Goal: Task Accomplishment & Management: Use online tool/utility

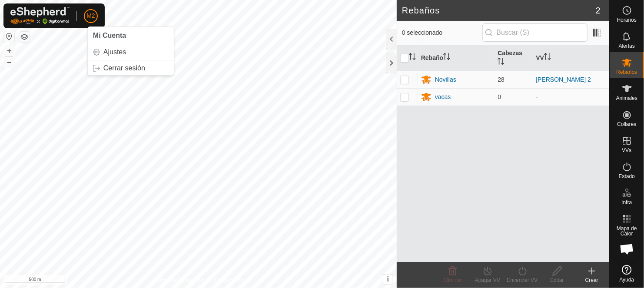
click at [8, 37] on button "button" at bounding box center [9, 36] width 10 height 10
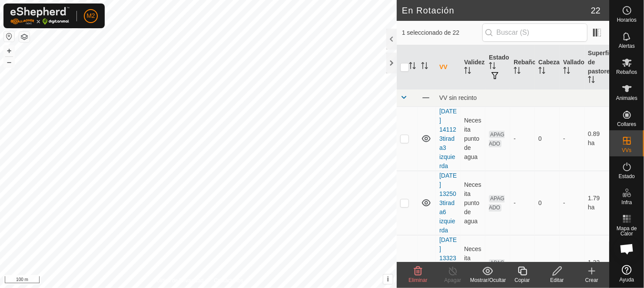
click at [418, 269] on icon at bounding box center [418, 271] width 10 height 10
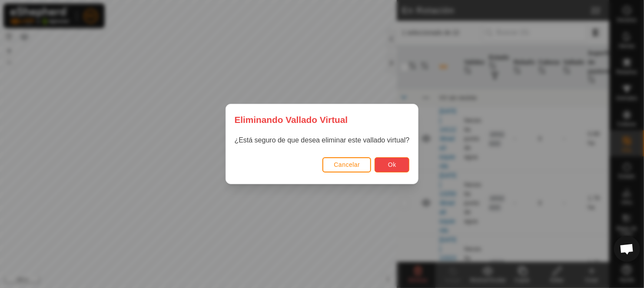
click at [394, 162] on span "Ok" at bounding box center [392, 164] width 8 height 7
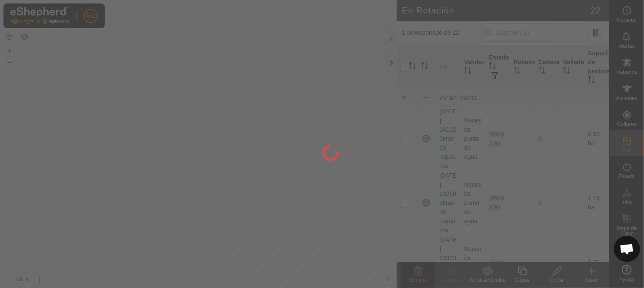
checkbox input "false"
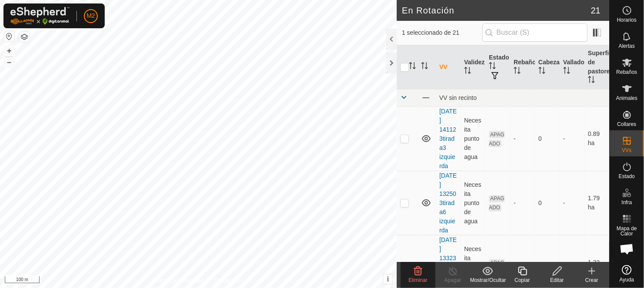
click at [420, 274] on icon at bounding box center [418, 271] width 10 height 10
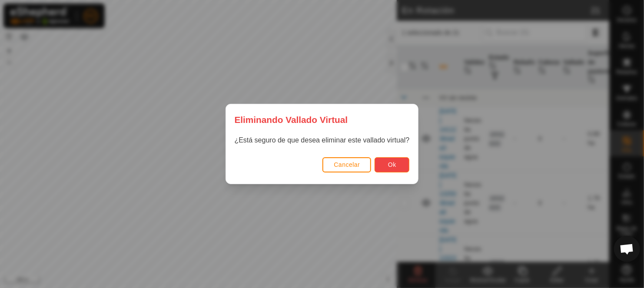
click at [395, 165] on span "Ok" at bounding box center [392, 164] width 8 height 7
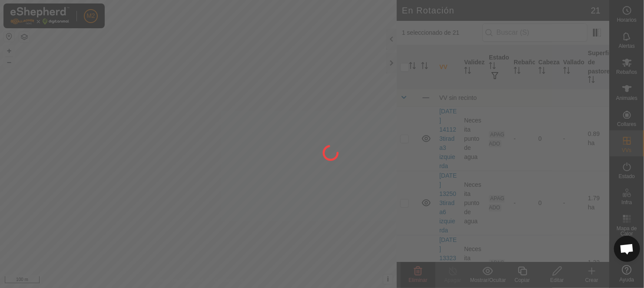
checkbox input "false"
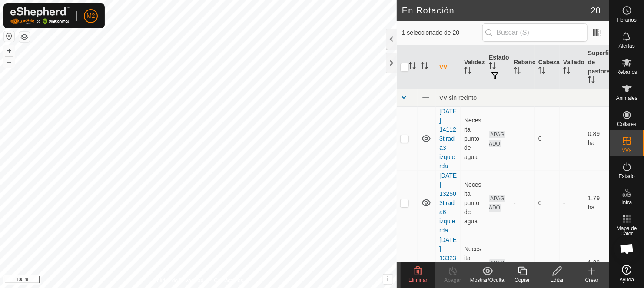
click at [419, 274] on icon at bounding box center [418, 271] width 10 height 10
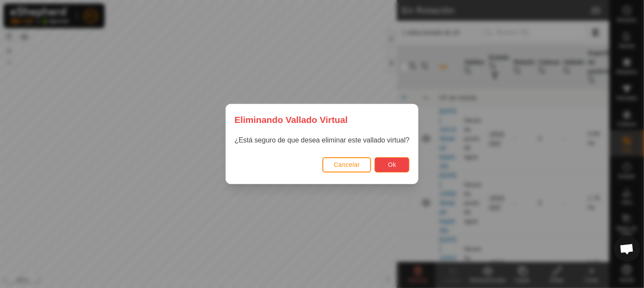
click at [382, 161] on button "Ok" at bounding box center [392, 164] width 35 height 15
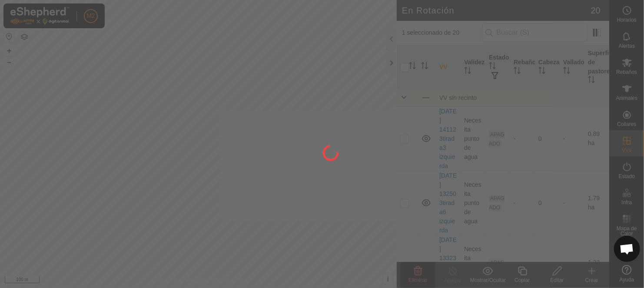
checkbox input "false"
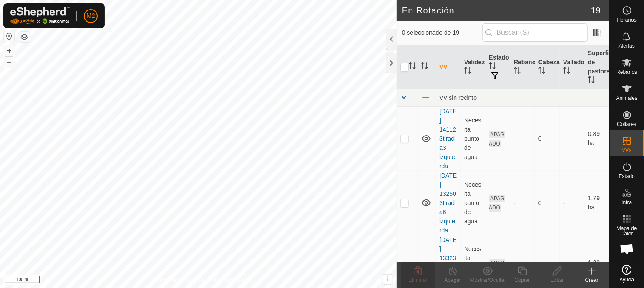
checkbox input "true"
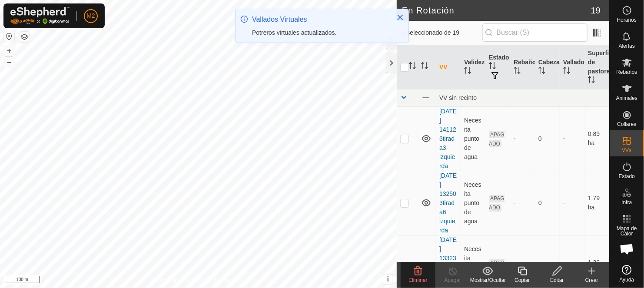
checkbox input "false"
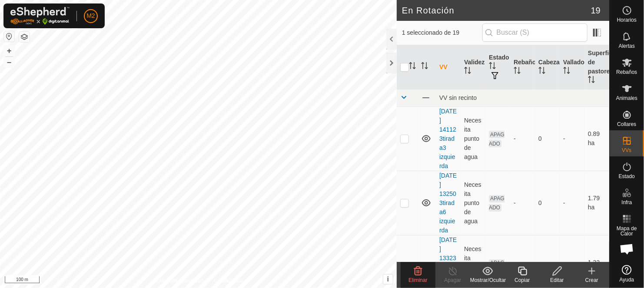
checkbox input "false"
checkbox input "true"
checkbox input "false"
click at [417, 270] on icon at bounding box center [418, 271] width 10 height 10
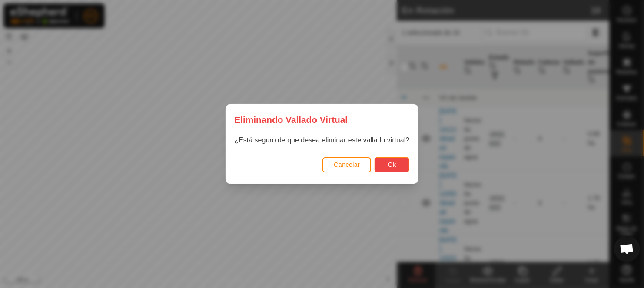
click at [393, 162] on span "Ok" at bounding box center [392, 164] width 8 height 7
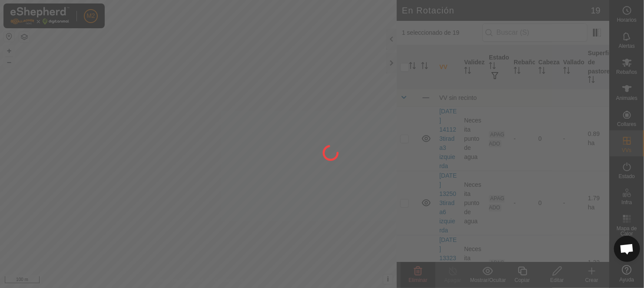
checkbox input "false"
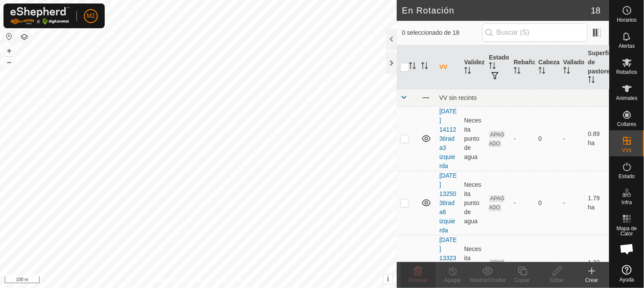
checkbox input "true"
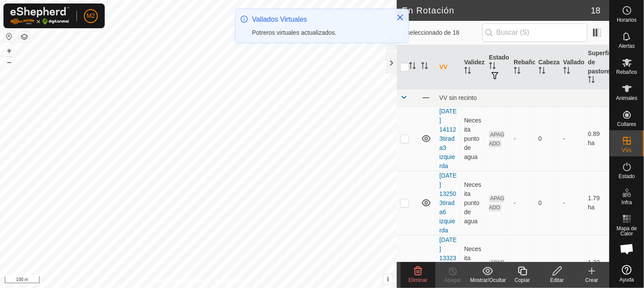
click at [421, 272] on icon at bounding box center [418, 271] width 8 height 9
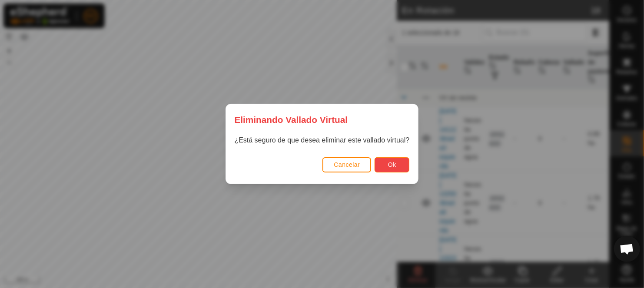
click at [396, 163] on span "Ok" at bounding box center [392, 164] width 8 height 7
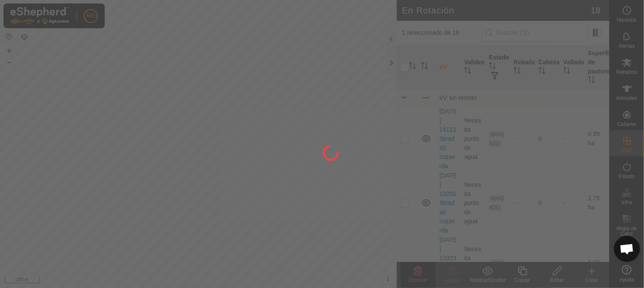
checkbox input "false"
click at [188, 79] on div at bounding box center [322, 144] width 644 height 288
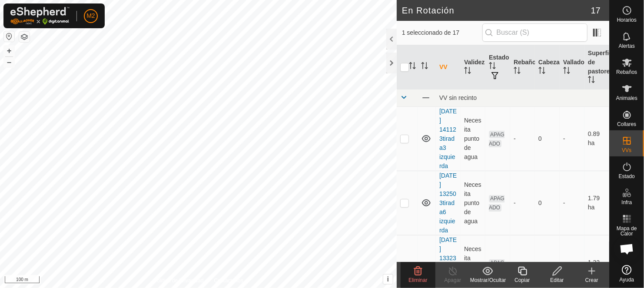
click at [420, 271] on icon at bounding box center [418, 271] width 10 height 10
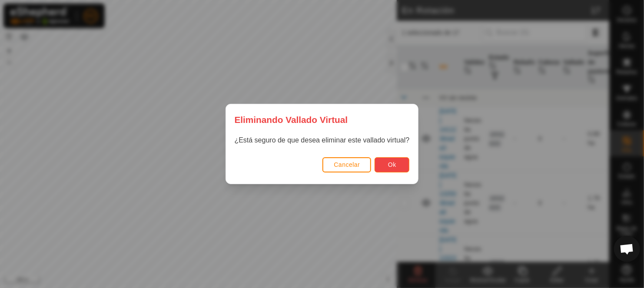
click at [392, 162] on span "Ok" at bounding box center [392, 164] width 8 height 7
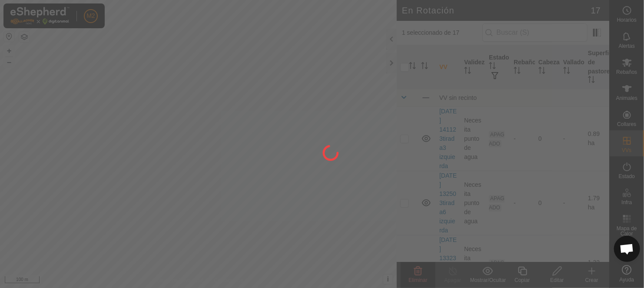
checkbox input "false"
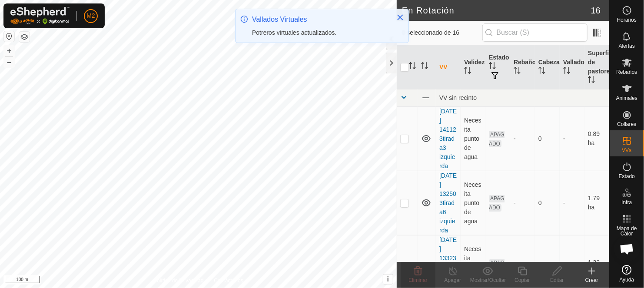
checkbox input "true"
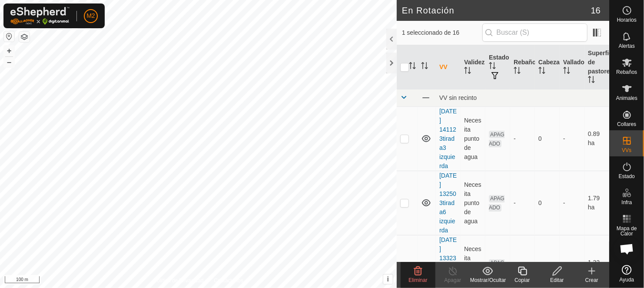
checkbox input "true"
checkbox input "false"
click at [418, 270] on icon at bounding box center [418, 271] width 8 height 9
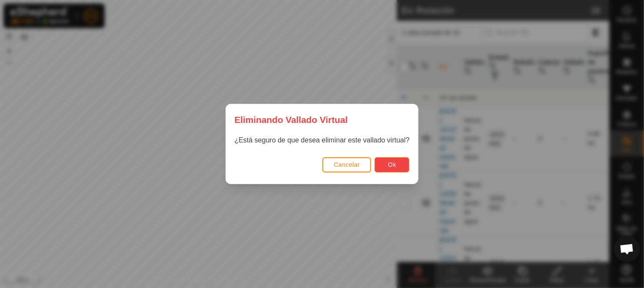
click at [388, 164] on span "Ok" at bounding box center [392, 164] width 8 height 7
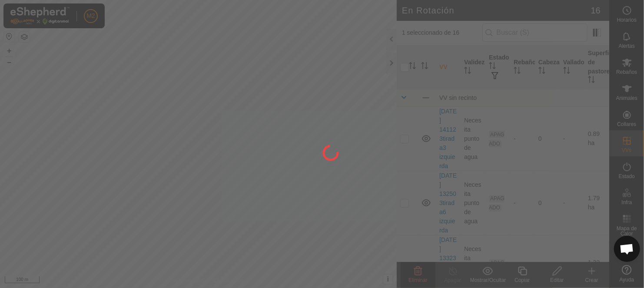
checkbox input "false"
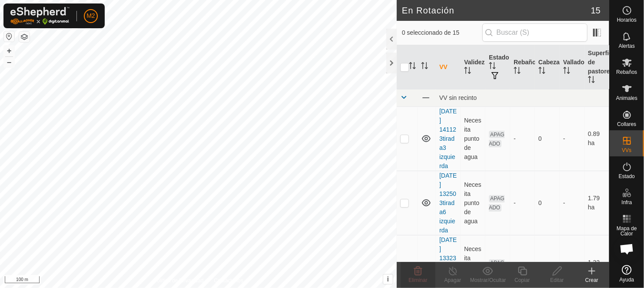
checkbox input "true"
click at [522, 271] on icon at bounding box center [522, 271] width 11 height 10
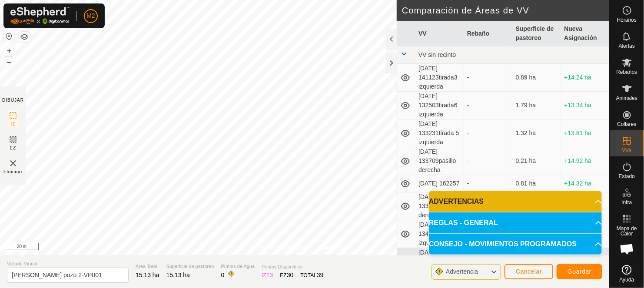
click at [246, 0] on html "M2 Horarios Alertas Rebaños Animales Collares VVs Estado Infra Mapa de Calor Ay…" at bounding box center [322, 144] width 644 height 288
click at [402, 247] on div "Política de Privacidad Contáctenos Tipo: Zona de Inclusión undefined Animal + –…" at bounding box center [304, 144] width 609 height 288
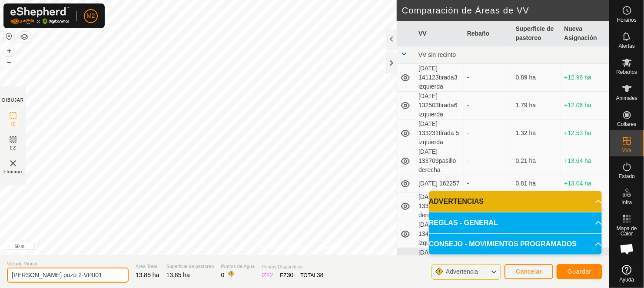
click at [63, 275] on input "[PERSON_NAME] pozo 2-VP001" at bounding box center [68, 275] width 122 height 15
type input "c"
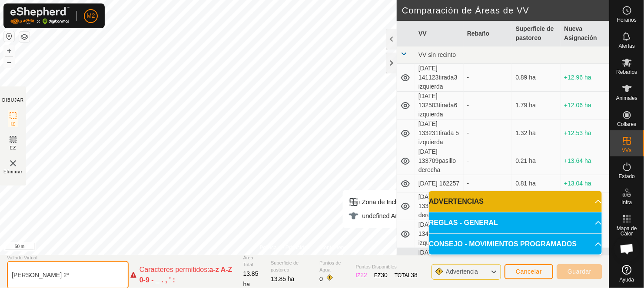
scroll to position [112, 0]
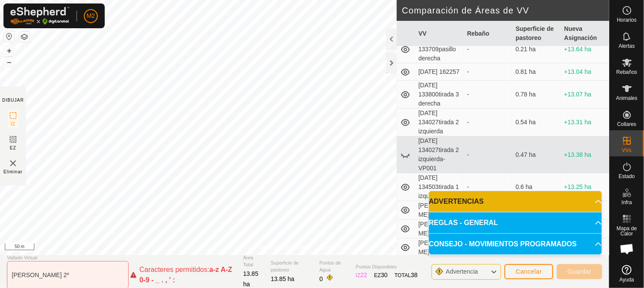
click at [183, 0] on html "M2 Horarios Alertas Rebaños Animales Collares VVs Estado Infra Mapa de Calor Ay…" at bounding box center [322, 144] width 644 height 288
click at [246, 0] on html "M2 Horarios Alertas Rebaños Animales Collares VVs Estado Infra Mapa de Calor Ay…" at bounding box center [322, 144] width 644 height 288
click at [255, 277] on div "Política de Privacidad Contáctenos Tipo: Zona de Inclusión undefined Animal + –…" at bounding box center [304, 144] width 609 height 288
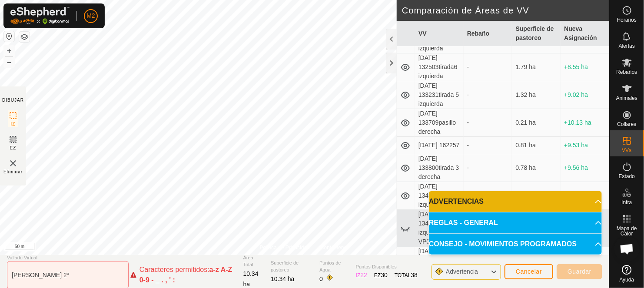
scroll to position [149, 0]
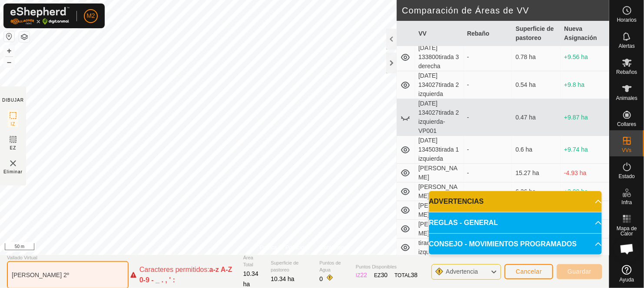
click at [103, 276] on input "[PERSON_NAME] 2º" at bounding box center [68, 275] width 122 height 28
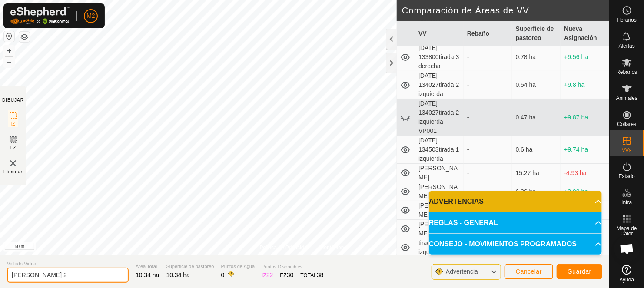
type input "[PERSON_NAME] 2"
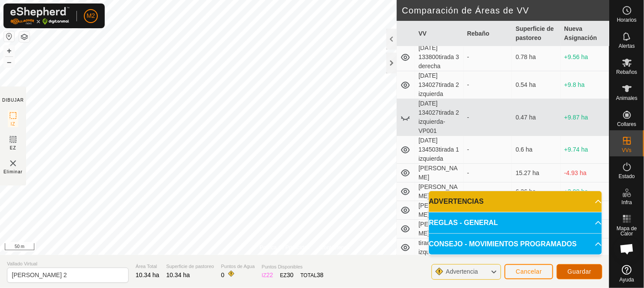
click at [565, 270] on button "Guardar" at bounding box center [580, 271] width 46 height 15
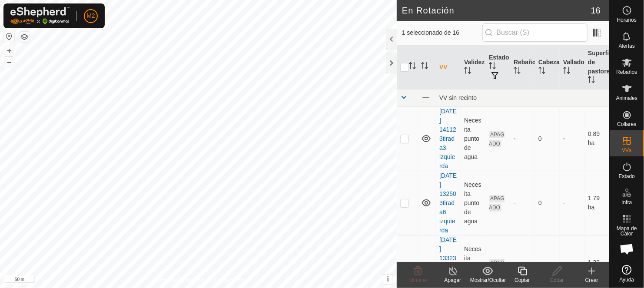
click at [74, 53] on div "M2 Horarios Alertas Rebaños Animales Collares VVs Estado Infra Mapa de Calor Ay…" at bounding box center [322, 144] width 644 height 288
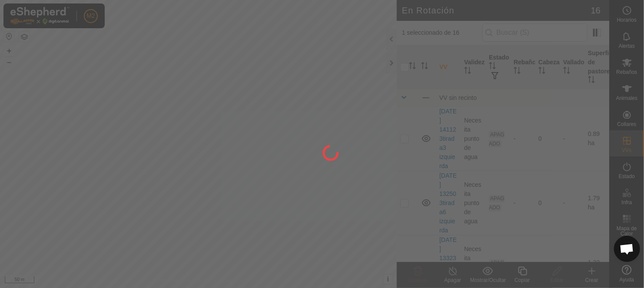
checkbox input "false"
checkbox input "true"
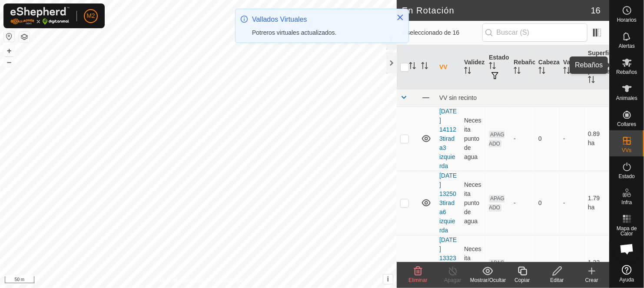
click at [632, 70] on span "Rebaños" at bounding box center [626, 72] width 21 height 5
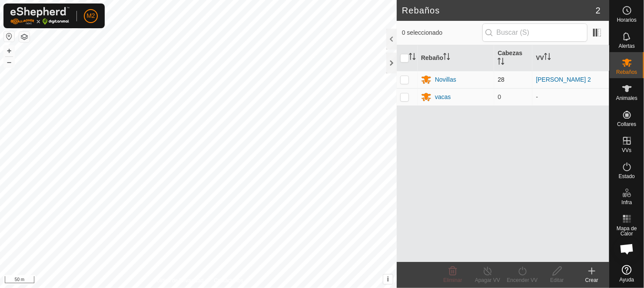
click at [403, 76] on p-checkbox at bounding box center [404, 79] width 9 height 7
checkbox input "true"
click at [527, 269] on icon at bounding box center [522, 271] width 11 height 10
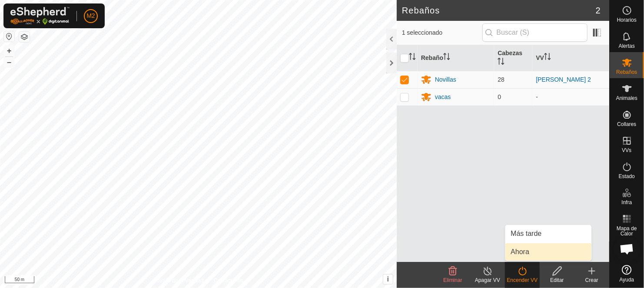
click at [522, 253] on link "Ahora" at bounding box center [548, 251] width 86 height 17
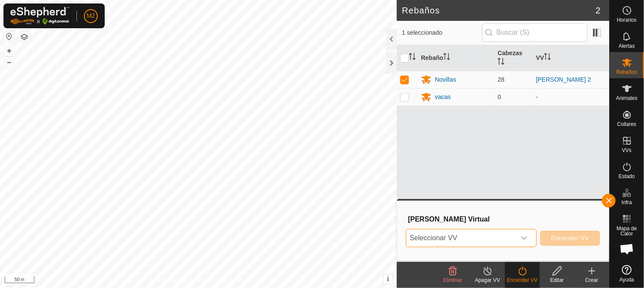
click at [435, 237] on span "Seleccionar VV" at bounding box center [460, 237] width 109 height 17
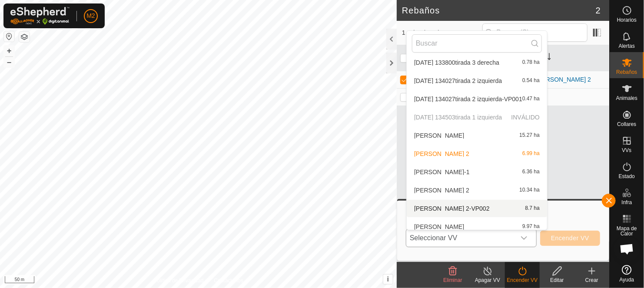
scroll to position [119, 0]
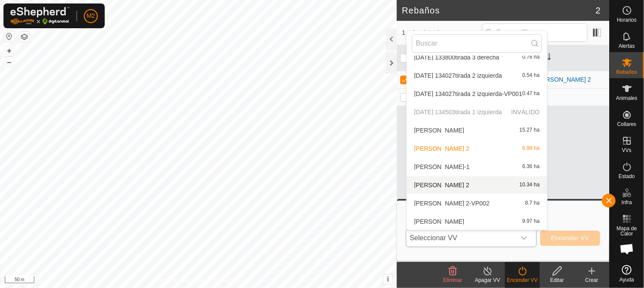
click at [442, 185] on li "[PERSON_NAME] 2 10.34 ha" at bounding box center [477, 184] width 140 height 17
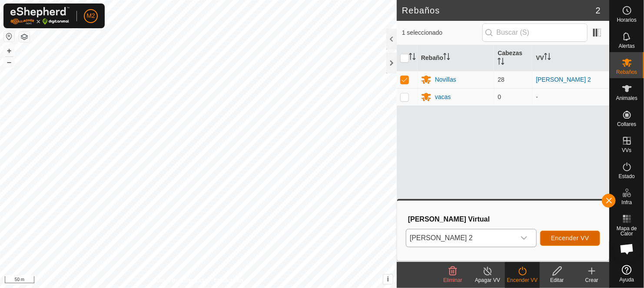
click at [559, 239] on span "Encender VV" at bounding box center [570, 238] width 38 height 7
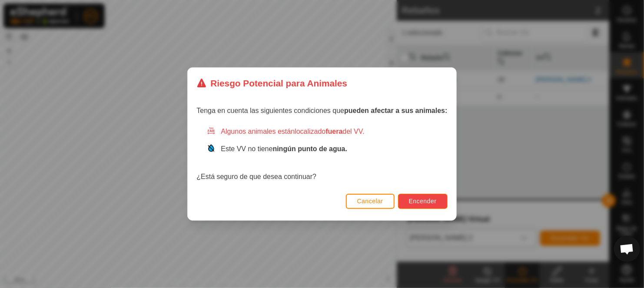
click at [420, 199] on span "Encender" at bounding box center [423, 201] width 28 height 7
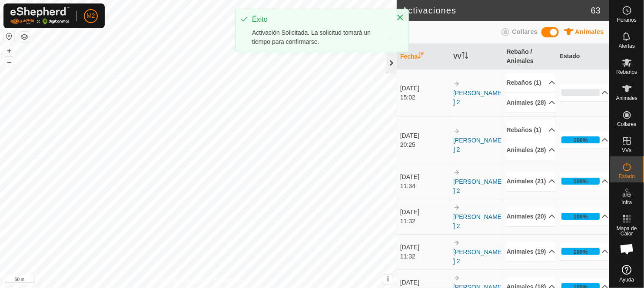
click at [390, 60] on div at bounding box center [391, 63] width 10 height 21
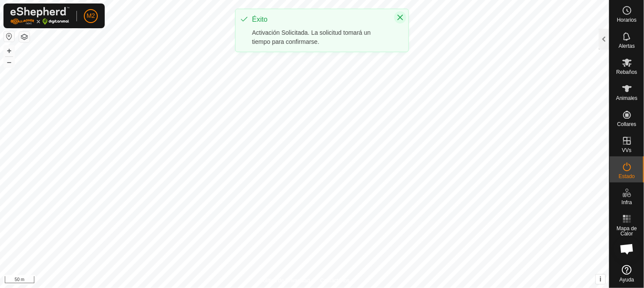
click at [400, 16] on icon "Close" at bounding box center [400, 17] width 7 height 7
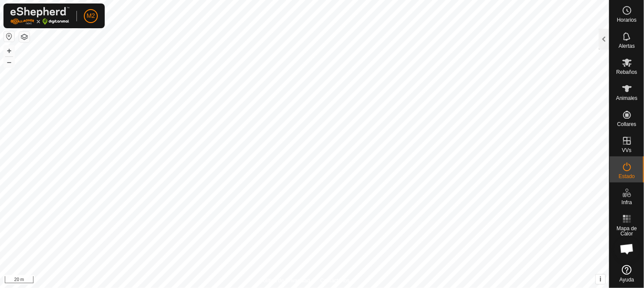
click at [488, 288] on html "M2 Horarios Alertas Rebaños Animales Collares VVs Estado Infra Mapa de Calor Ay…" at bounding box center [322, 144] width 644 height 288
